Goal: Information Seeking & Learning: Learn about a topic

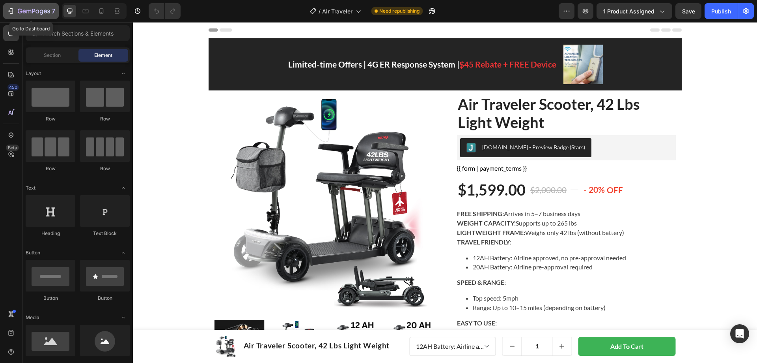
click at [14, 13] on icon "button" at bounding box center [11, 11] width 8 height 8
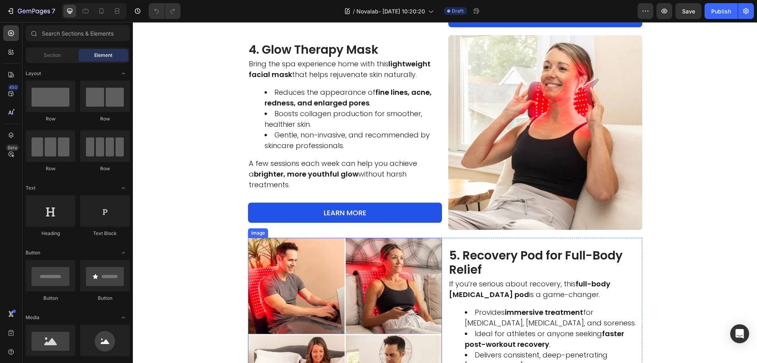
scroll to position [750, 0]
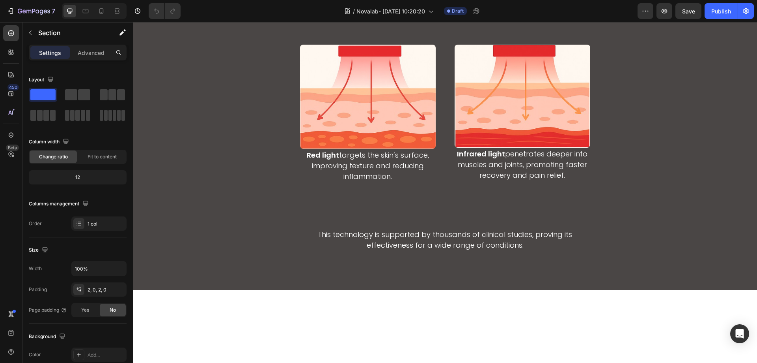
scroll to position [1775, 0]
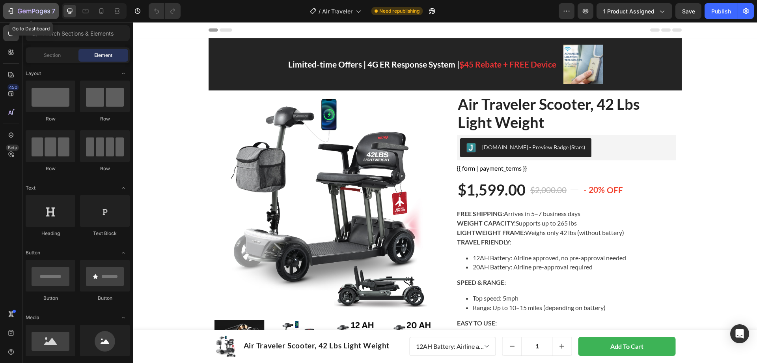
click at [20, 10] on icon "button" at bounding box center [34, 11] width 32 height 7
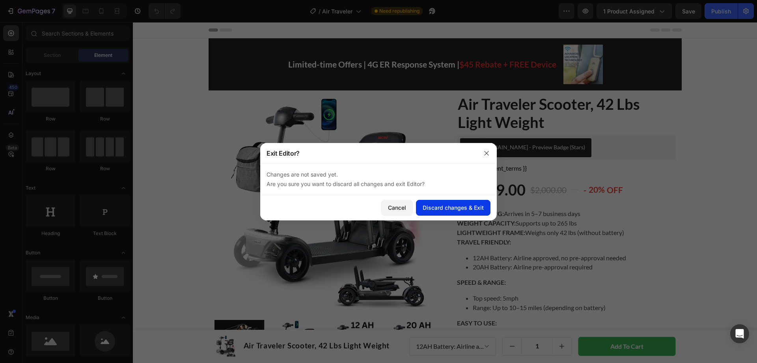
click at [441, 206] on div "Discard changes & Exit" at bounding box center [453, 207] width 61 height 8
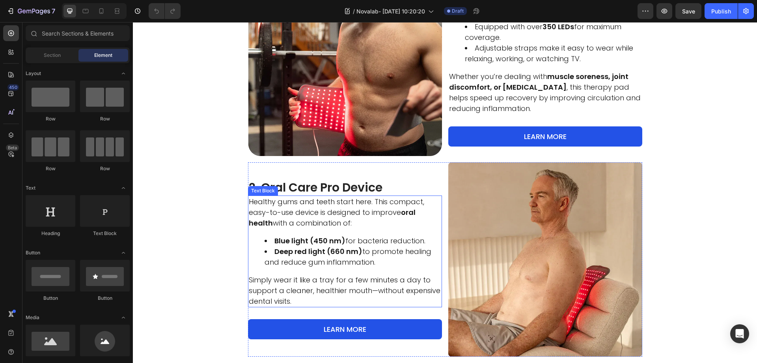
scroll to position [316, 0]
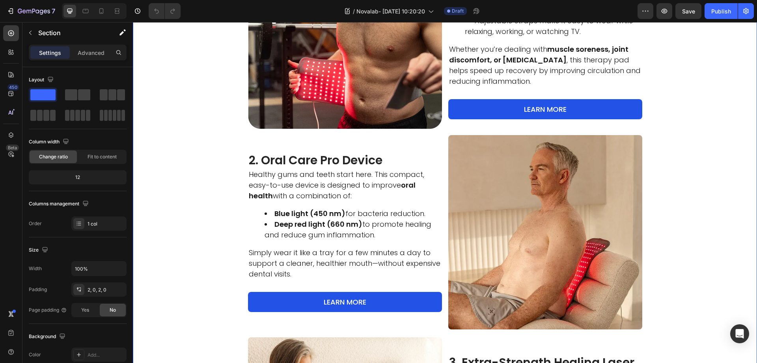
drag, startPoint x: 153, startPoint y: 193, endPoint x: 168, endPoint y: 194, distance: 15.0
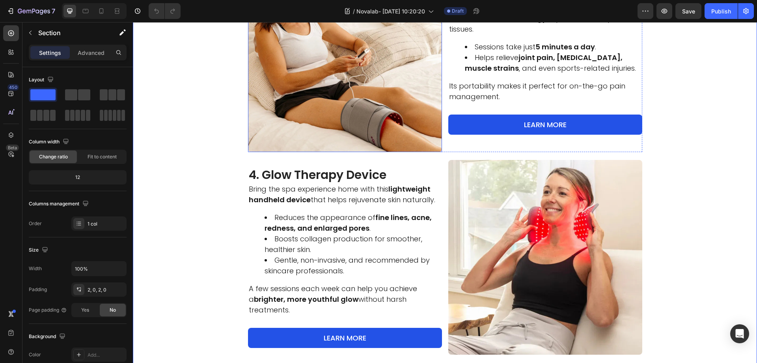
scroll to position [750, 0]
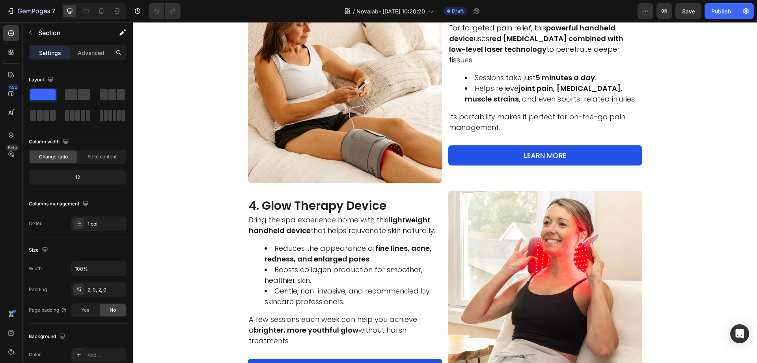
scroll to position [652, 0]
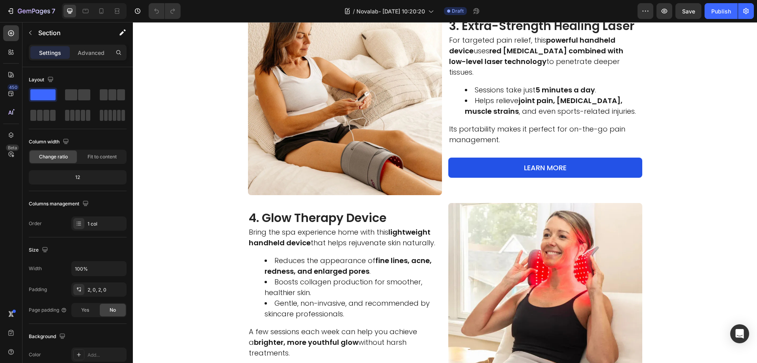
click at [188, 204] on div "Image 1. [MEDICAL_DATA] Pad for Deep Healing Heading This versatile pad is perf…" at bounding box center [445, 73] width 624 height 1011
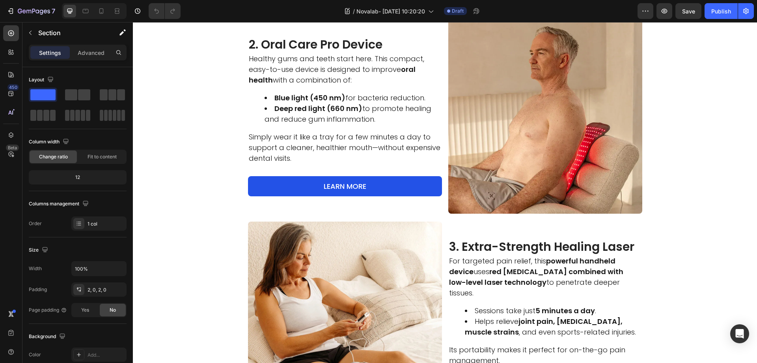
scroll to position [297, 0]
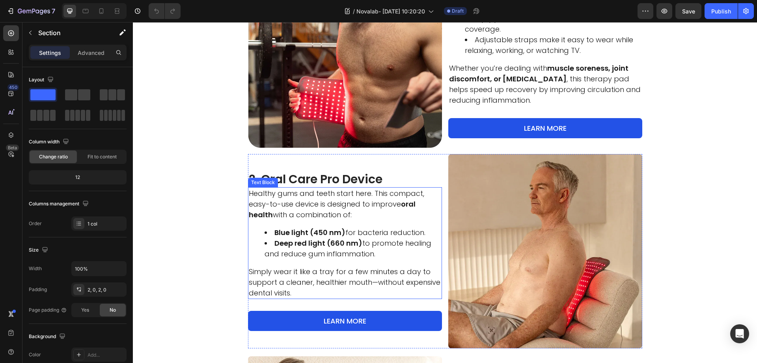
click at [259, 191] on p "Healthy gums and teeth start here. This compact, easy-to-use device is designed…" at bounding box center [345, 204] width 193 height 32
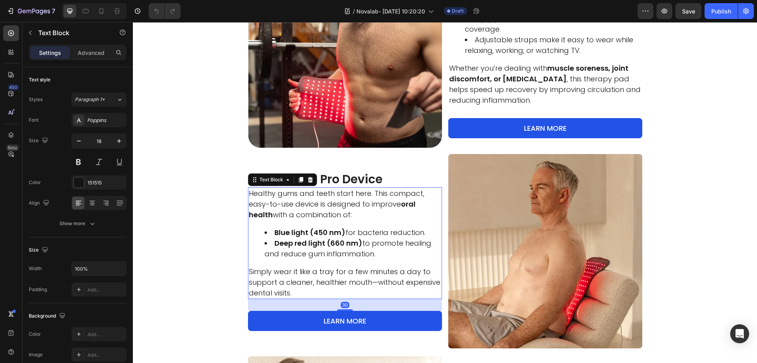
click at [254, 193] on p "Healthy gums and teeth start here. This compact, easy-to-use device is designed…" at bounding box center [345, 204] width 193 height 32
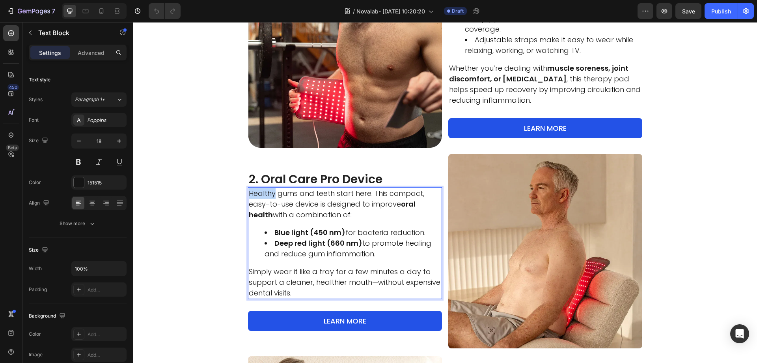
click at [254, 193] on p "Healthy gums and teeth start here. This compact, easy-to-use device is designed…" at bounding box center [345, 204] width 193 height 32
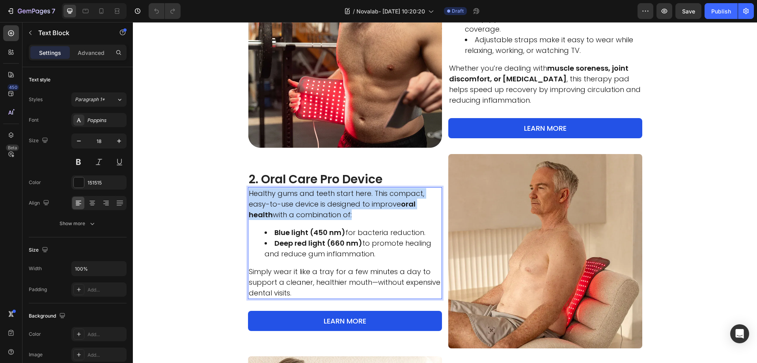
click at [254, 193] on p "Healthy gums and teeth start here. This compact, easy-to-use device is designed…" at bounding box center [345, 204] width 193 height 32
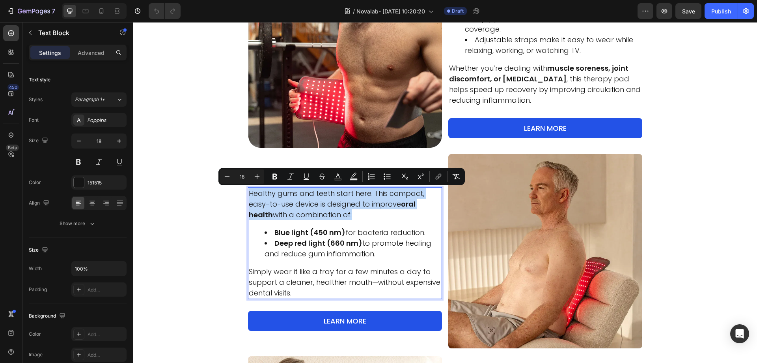
click at [254, 193] on p "Healthy gums and teeth start here. This compact, easy-to-use device is designed…" at bounding box center [345, 204] width 193 height 32
click at [265, 197] on p "Healthy gums and teeth start here. This compact, easy-to-use device is designed…" at bounding box center [345, 204] width 193 height 32
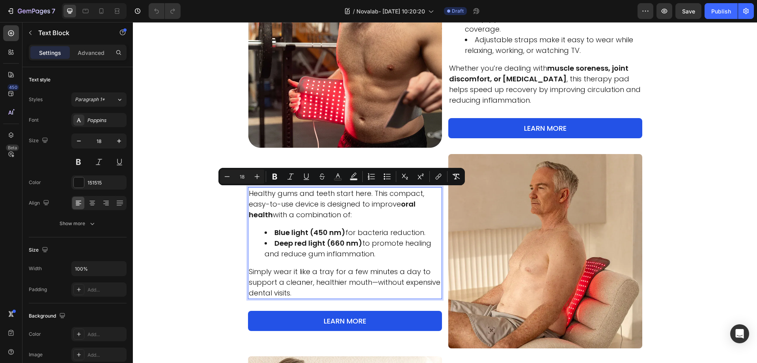
click at [308, 226] on div "Healthy gums and teeth start here. This compact, easy-to-use device is designed…" at bounding box center [345, 243] width 194 height 112
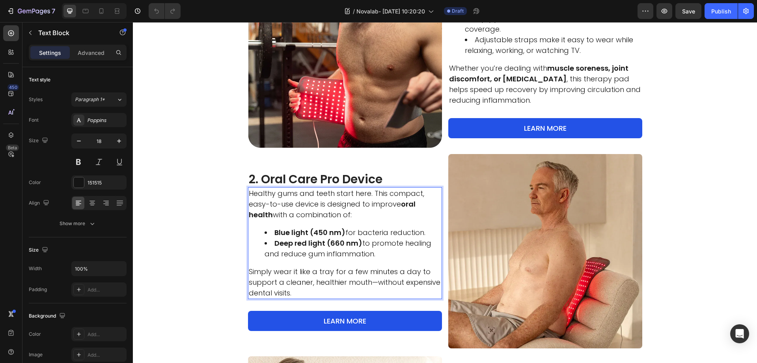
click at [387, 254] on li "Deep red light (660 nm) to promote healing and reduce gum inflammation." at bounding box center [353, 247] width 177 height 21
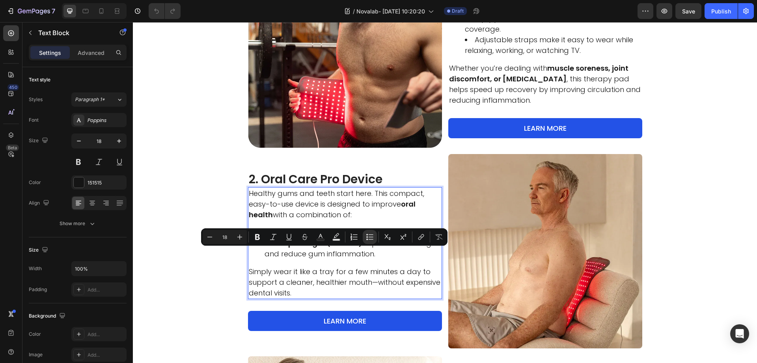
drag, startPoint x: 393, startPoint y: 253, endPoint x: 279, endPoint y: 250, distance: 114.0
click at [279, 250] on li "Deep red light (660 nm) to promote healing and reduce gum inflammation." at bounding box center [353, 247] width 177 height 21
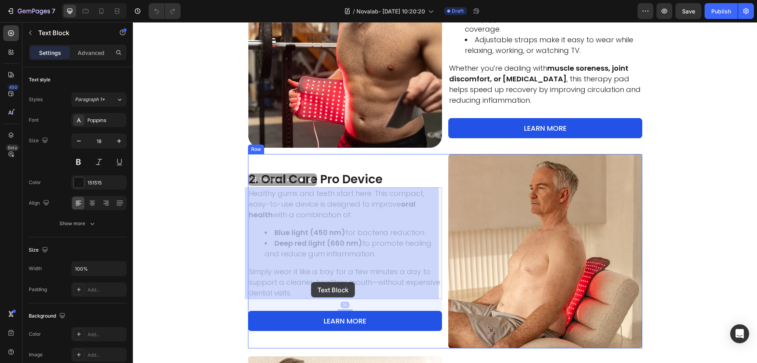
drag, startPoint x: 246, startPoint y: 282, endPoint x: 311, endPoint y: 282, distance: 64.7
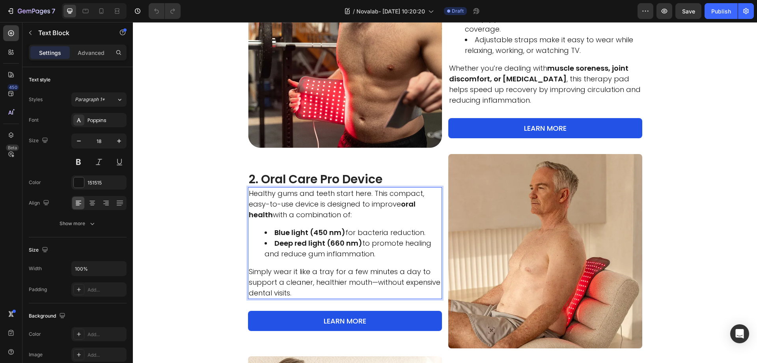
click at [367, 280] on p "Simply wear it like a tray for a few minutes a day to support a cleaner, health…" at bounding box center [345, 282] width 193 height 32
copy p "support a cleaner, healthier mouth"
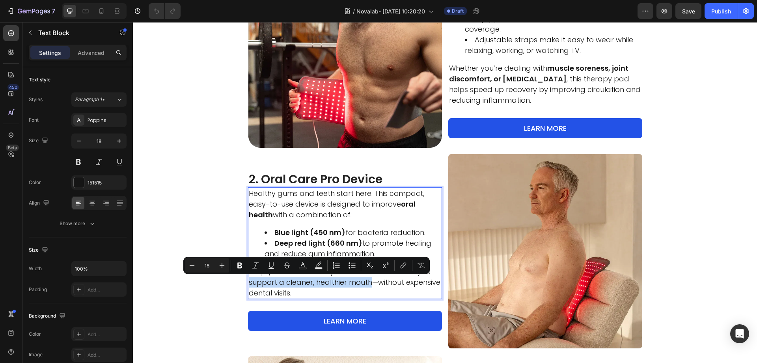
drag, startPoint x: 366, startPoint y: 280, endPoint x: 246, endPoint y: 284, distance: 120.4
click at [249, 284] on p "Simply wear it like a tray for a few minutes a day to support a cleaner, health…" at bounding box center [345, 282] width 193 height 32
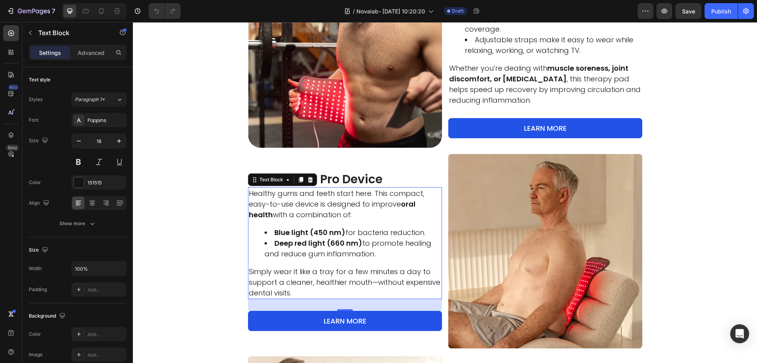
click at [348, 288] on p "Simply wear it like a tray for a few minutes a day to support a cleaner, health…" at bounding box center [345, 282] width 193 height 32
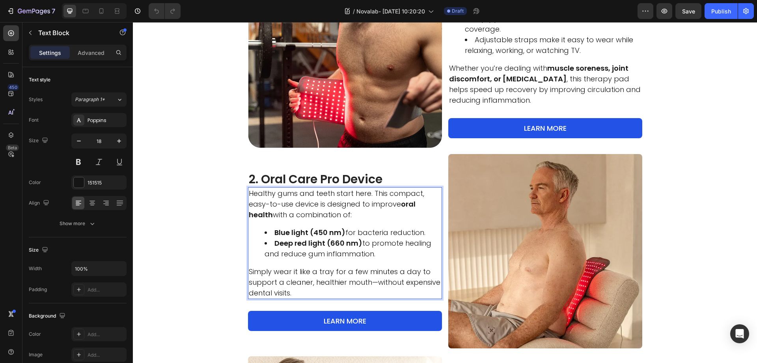
click at [300, 293] on p "Simply wear it like a tray for a few minutes a day to support a cleaner, health…" at bounding box center [345, 282] width 193 height 32
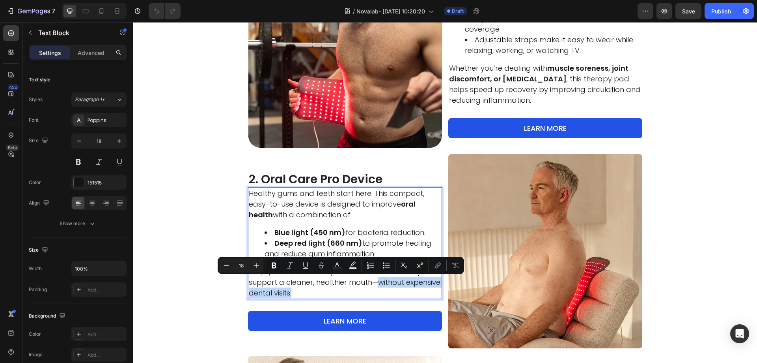
drag, startPoint x: 300, startPoint y: 293, endPoint x: 374, endPoint y: 286, distance: 74.9
click at [374, 286] on p "Simply wear it like a tray for a few minutes a day to support a cleaner, health…" at bounding box center [345, 282] width 193 height 32
copy p "without expensive dental visits."
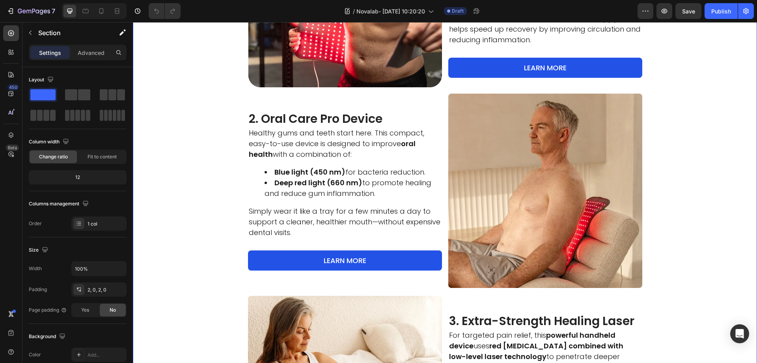
scroll to position [376, 0]
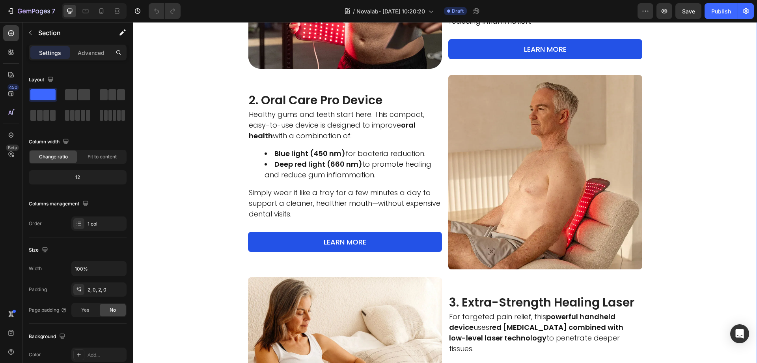
click at [177, 64] on div "Image 1. [MEDICAL_DATA] Pad for Deep Healing Heading This versatile pad is perf…" at bounding box center [445, 349] width 624 height 1011
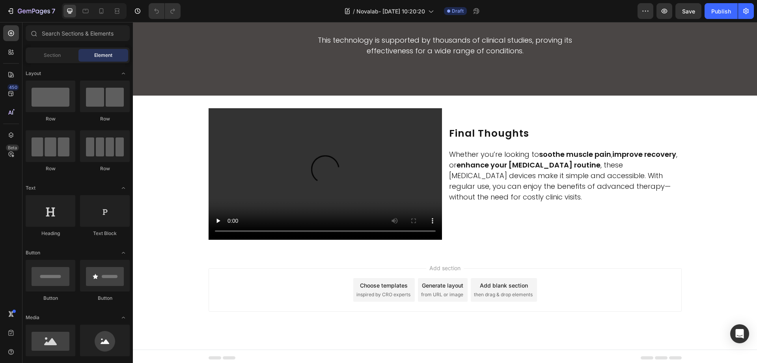
scroll to position [2079, 0]
